Goal: Task Accomplishment & Management: Use online tool/utility

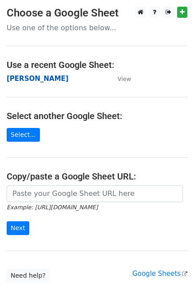
click at [11, 82] on strong "[PERSON_NAME]" at bounding box center [38, 79] width 62 height 8
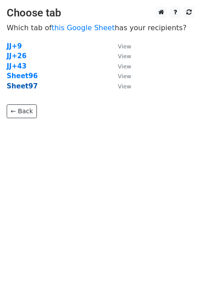
click at [28, 89] on strong "Sheet97" at bounding box center [22, 86] width 31 height 8
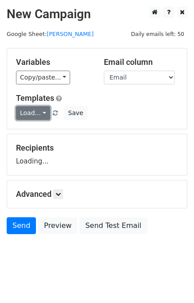
click at [31, 113] on link "Load..." at bounding box center [33, 113] width 34 height 14
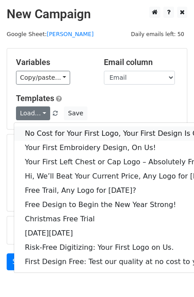
drag, startPoint x: 52, startPoint y: 134, endPoint x: 22, endPoint y: 128, distance: 29.9
click at [51, 134] on link "No Cost for Your First Logo, Your First Design Is On Us!" at bounding box center [121, 133] width 215 height 14
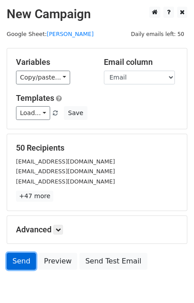
click at [18, 267] on link "Send" at bounding box center [21, 261] width 29 height 17
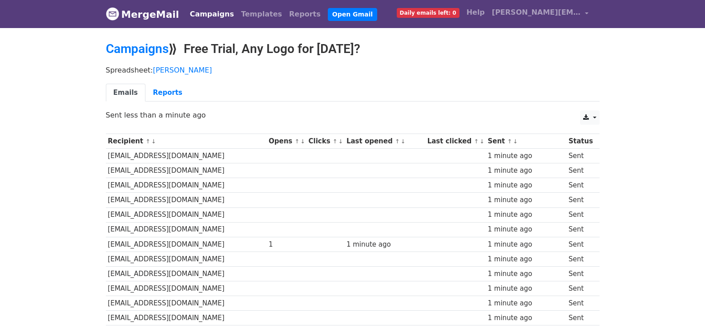
click at [307, 108] on div "Spreadsheet: Jim Emails Reports" at bounding box center [352, 86] width 507 height 50
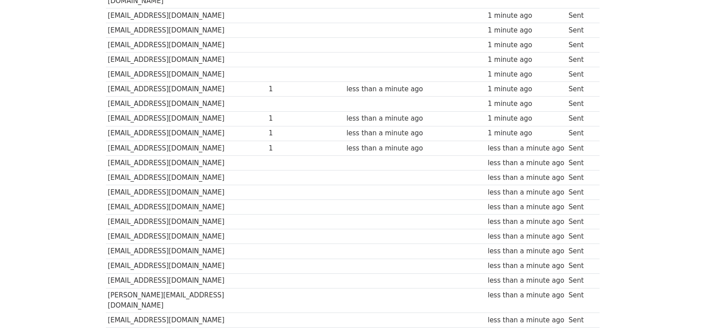
scroll to position [634, 0]
